Goal: Navigation & Orientation: Find specific page/section

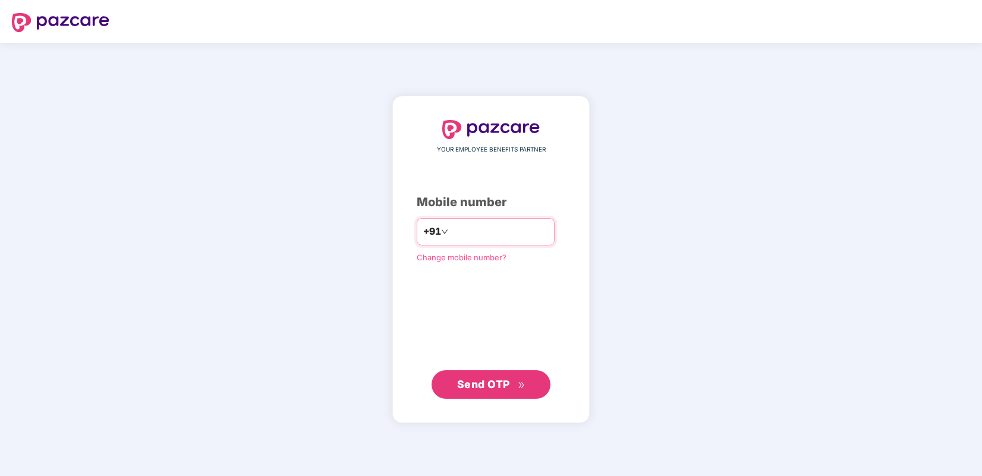
click at [478, 230] on input "number" at bounding box center [500, 231] width 98 height 19
type input "**********"
click at [506, 378] on span "Send OTP" at bounding box center [483, 384] width 53 height 12
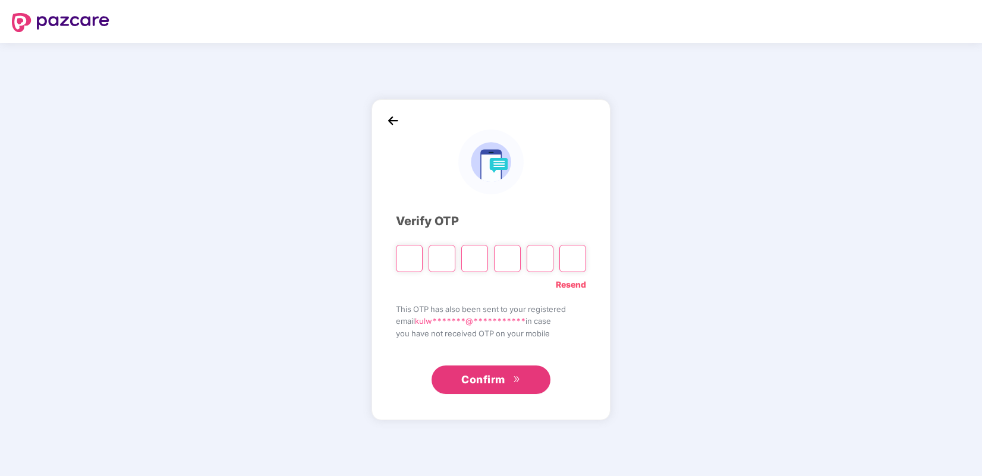
type input "*"
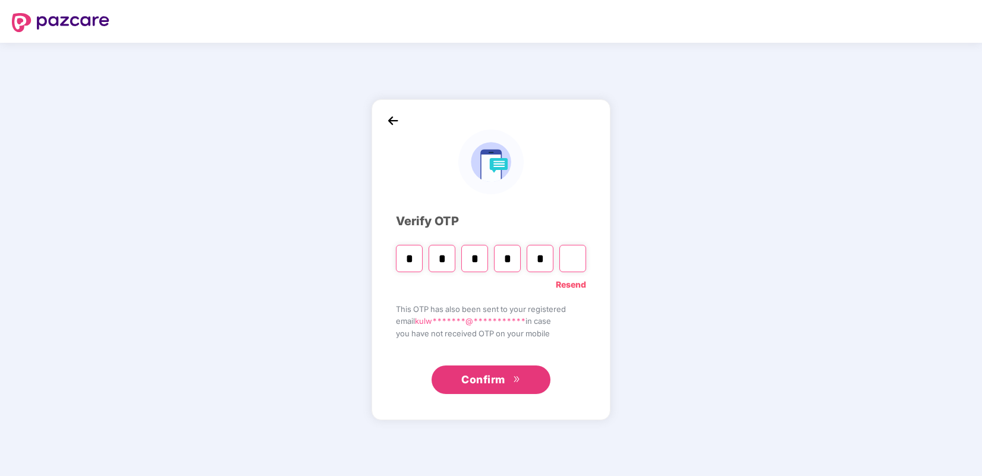
type input "*"
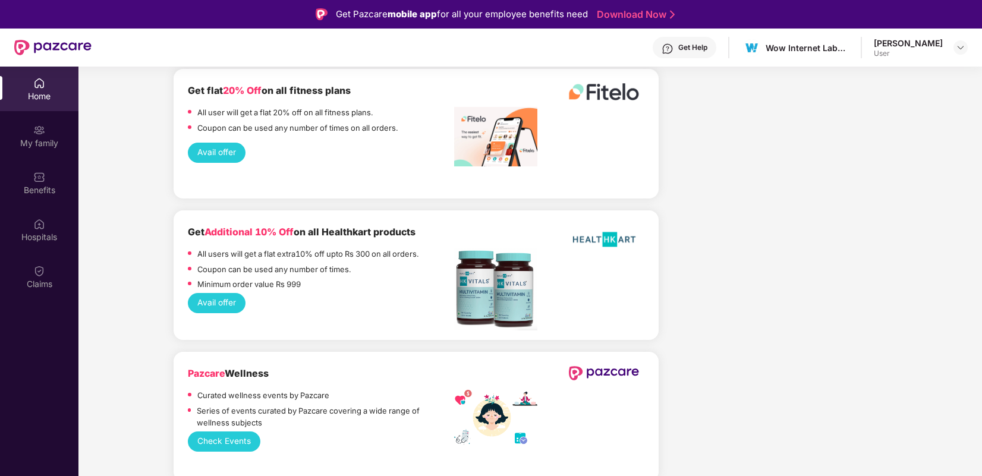
scroll to position [2492, 0]
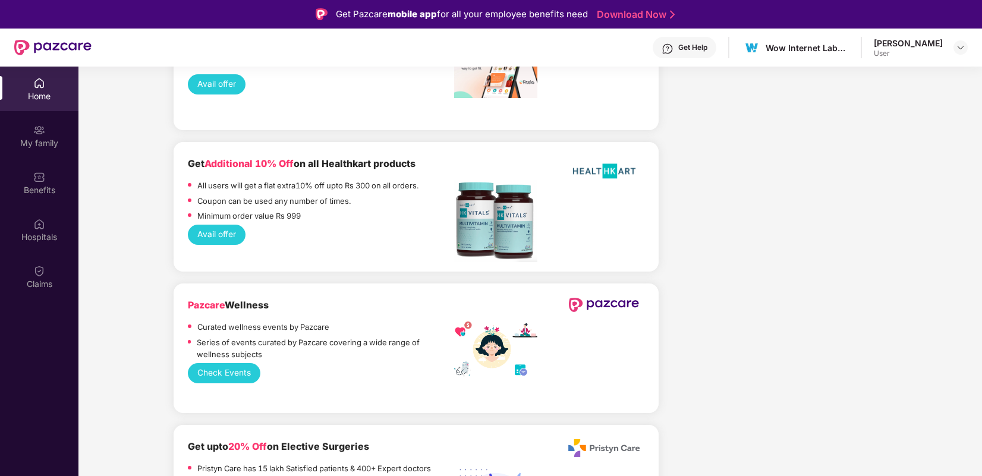
click at [227, 225] on button "Avail offer" at bounding box center [217, 235] width 58 height 20
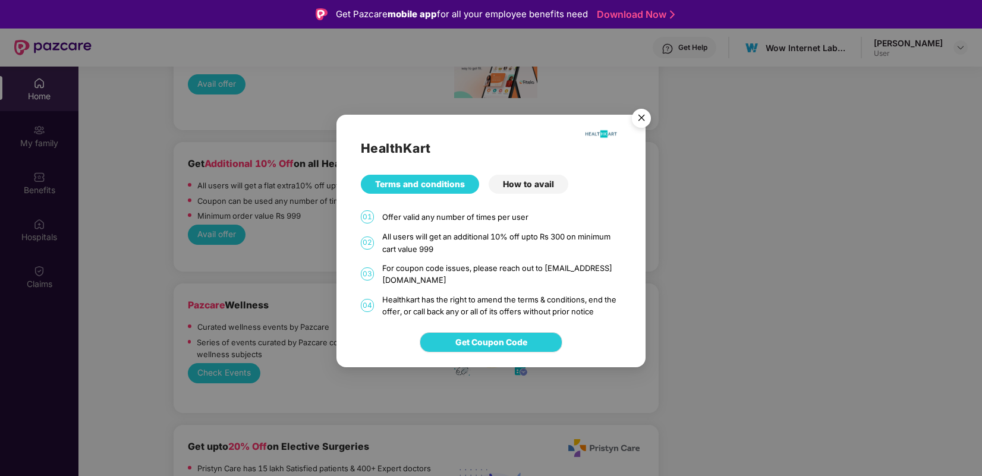
click at [645, 118] on img "Close" at bounding box center [641, 119] width 33 height 33
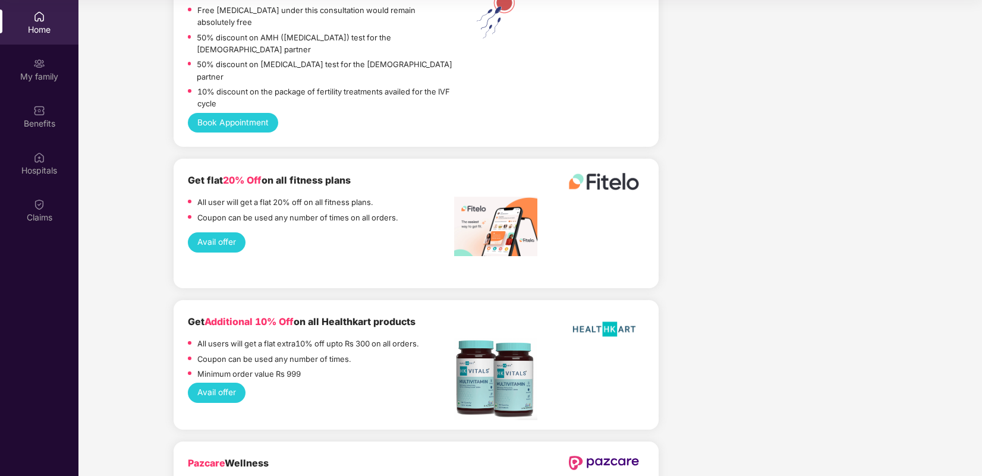
scroll to position [2098, 0]
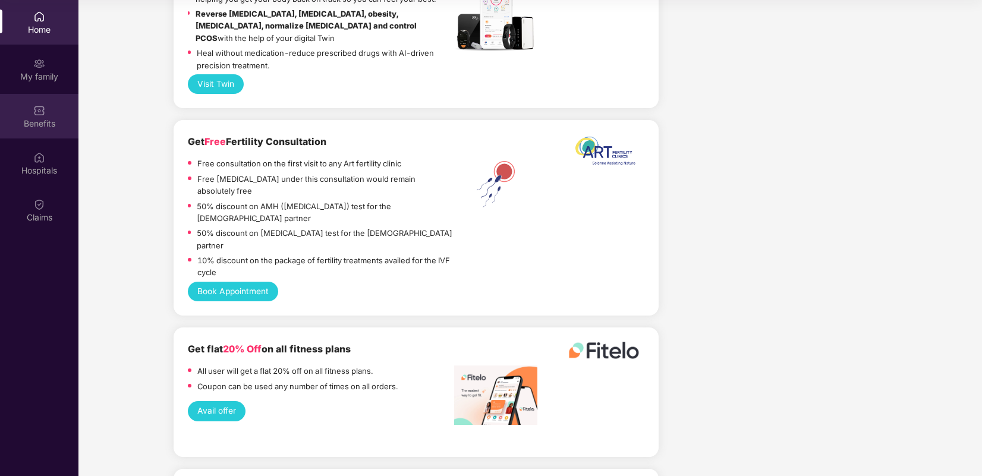
click at [33, 118] on div "Benefits" at bounding box center [39, 124] width 78 height 12
